Goal: Transaction & Acquisition: Purchase product/service

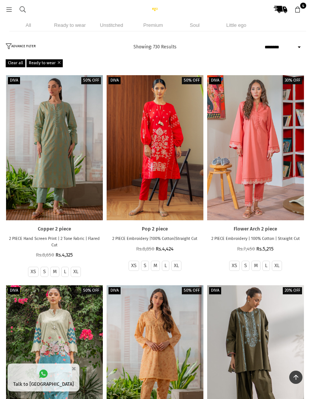
select select "******"
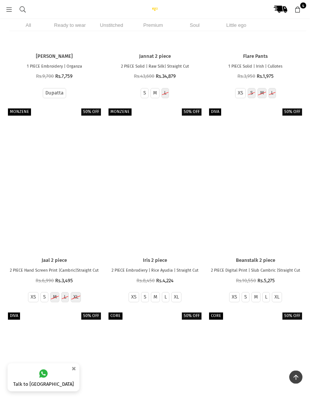
scroll to position [26909, 0]
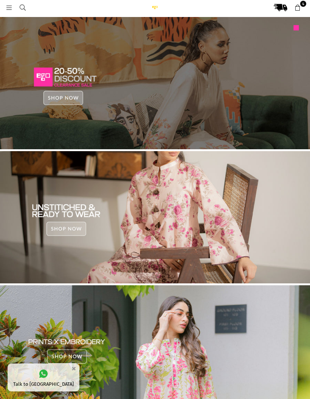
click at [6, 6] on icon at bounding box center [9, 8] width 7 height 7
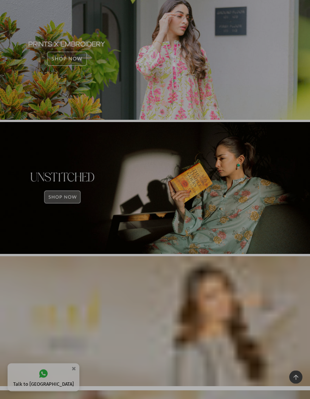
scroll to position [302, 0]
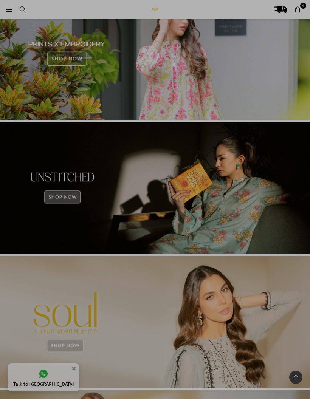
click at [67, 201] on div at bounding box center [155, 199] width 310 height 399
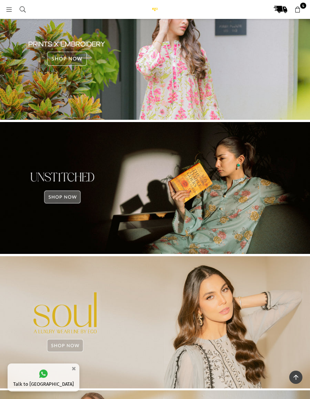
click at [68, 199] on img at bounding box center [155, 188] width 310 height 132
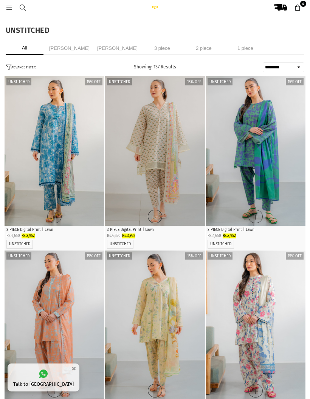
select select "******"
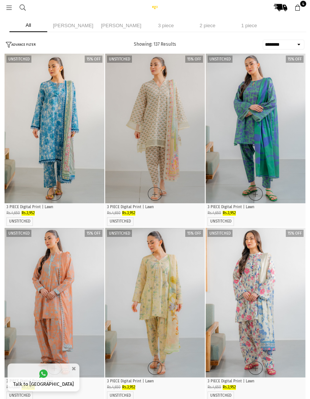
click at [292, 188] on div "Quick Shop" at bounding box center [256, 193] width 100 height 15
click at [278, 187] on div "Quick Shop" at bounding box center [256, 193] width 100 height 15
click at [278, 176] on img "1 / 5" at bounding box center [256, 129] width 100 height 150
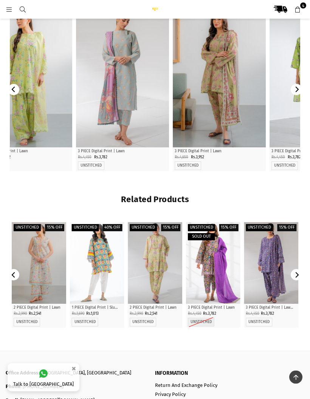
scroll to position [352, 0]
